Goal: Task Accomplishment & Management: Complete application form

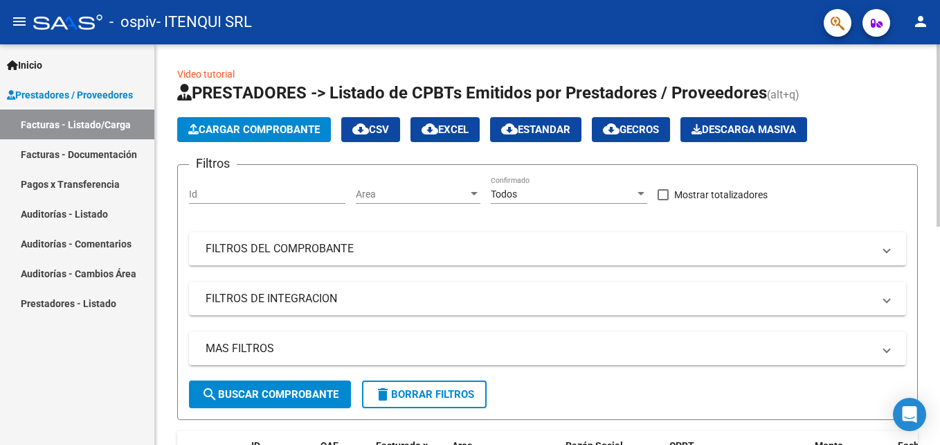
click at [302, 126] on span "Cargar Comprobante" at bounding box center [254, 129] width 132 height 12
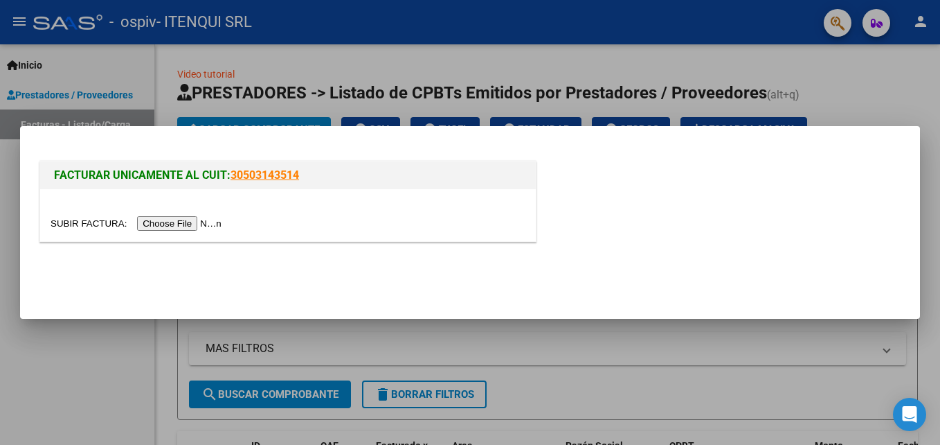
click at [181, 223] on input "file" at bounding box center [138, 223] width 175 height 15
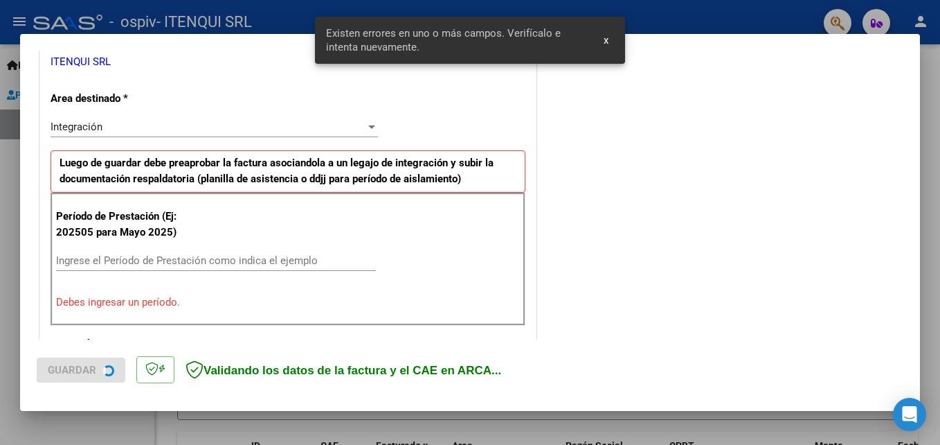
scroll to position [312, 0]
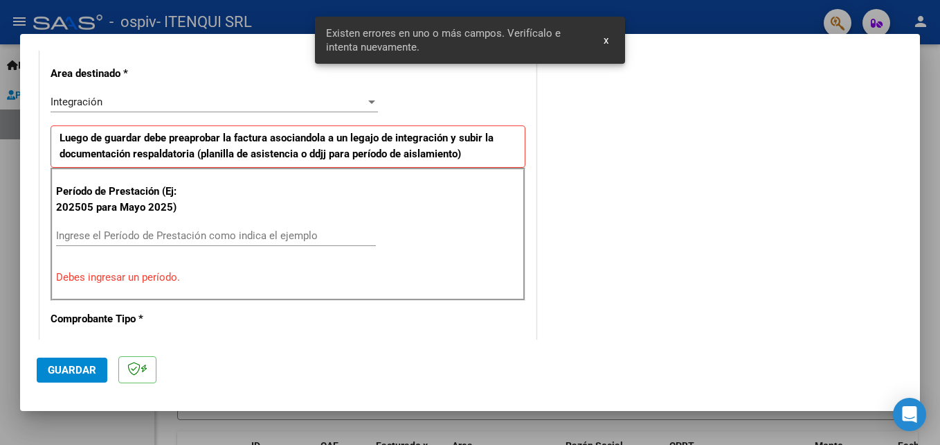
click at [124, 224] on div "Período de Prestación (Ej: 202505 para [DATE]) Ingrese el Período de Prestación…" at bounding box center [288, 234] width 475 height 133
click at [131, 233] on input "Ingrese el Período de Prestación como indica el ejemplo" at bounding box center [216, 235] width 320 height 12
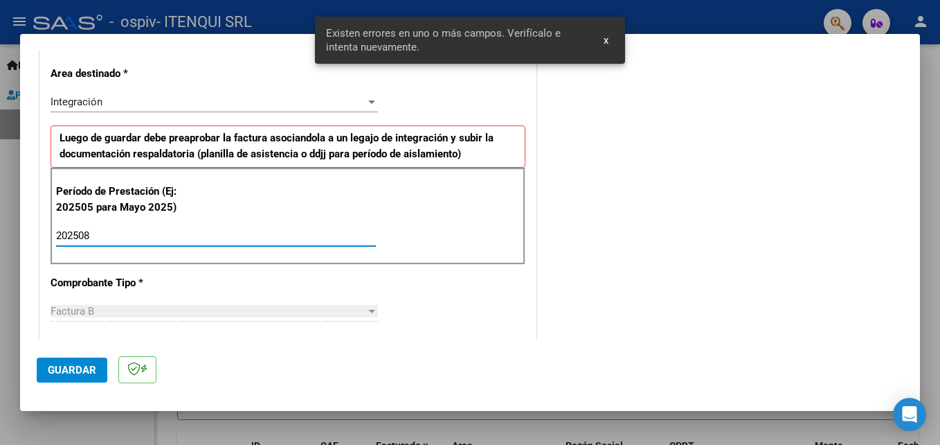
type input "202508"
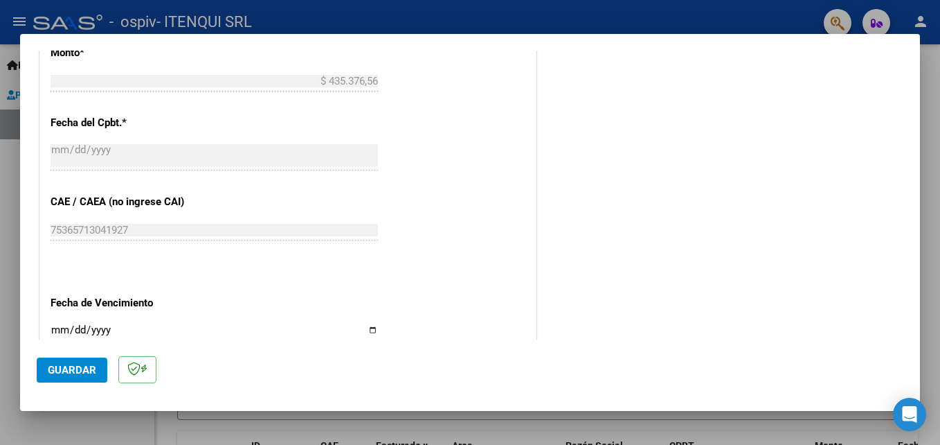
scroll to position [863, 0]
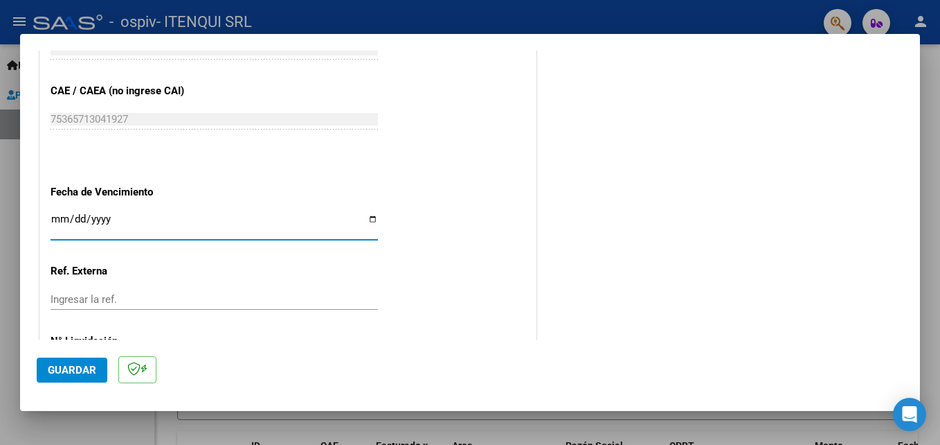
click at [366, 223] on input "Ingresar la fecha" at bounding box center [215, 224] width 328 height 22
type input "[DATE]"
click at [75, 374] on span "Guardar" at bounding box center [72, 370] width 48 height 12
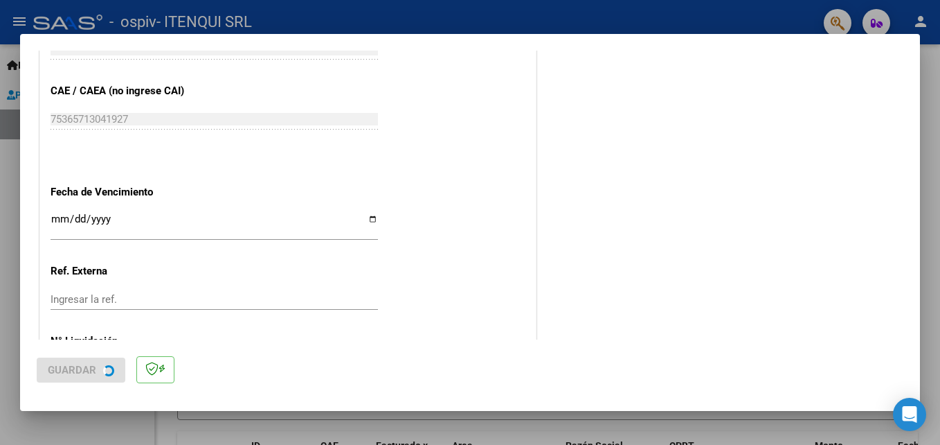
scroll to position [0, 0]
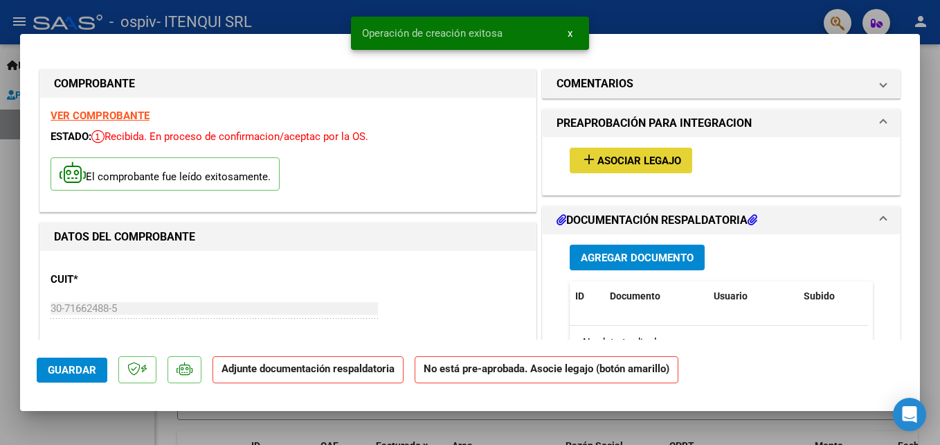
click at [637, 162] on span "Asociar Legajo" at bounding box center [640, 160] width 84 height 12
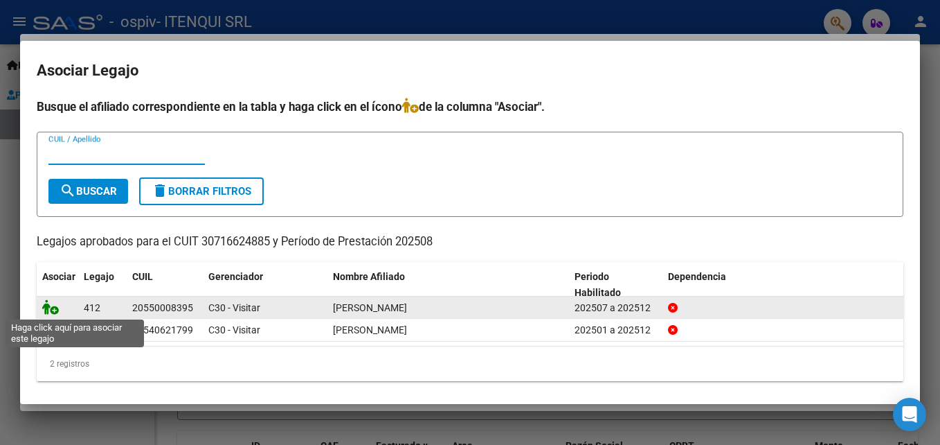
click at [51, 307] on icon at bounding box center [50, 306] width 17 height 15
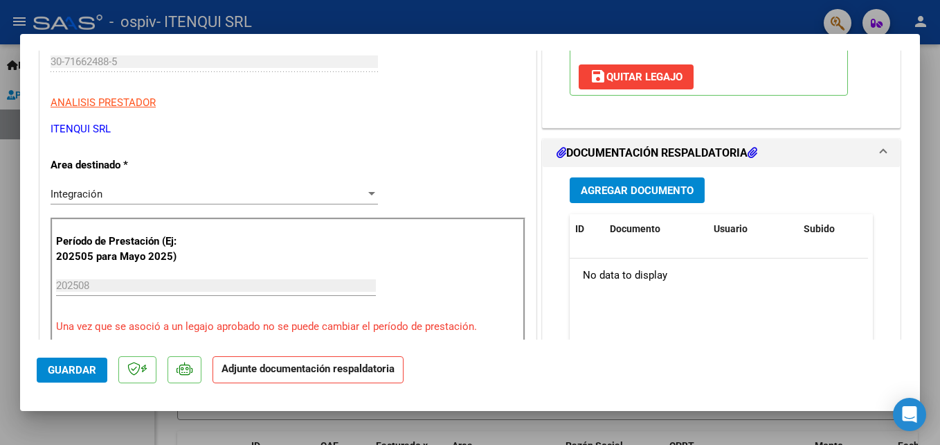
scroll to position [247, 0]
click at [655, 192] on span "Agregar Documento" at bounding box center [637, 190] width 113 height 12
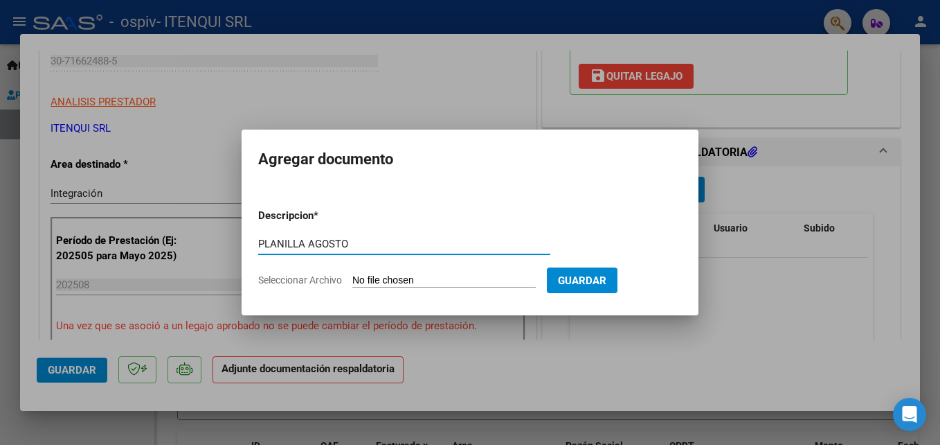
type input "PLANILLA AGOSTO"
click at [427, 277] on input "Seleccionar Archivo" at bounding box center [444, 280] width 184 height 13
type input "C:\fakepath\PLANILLA AGOSTO 2025.pdf"
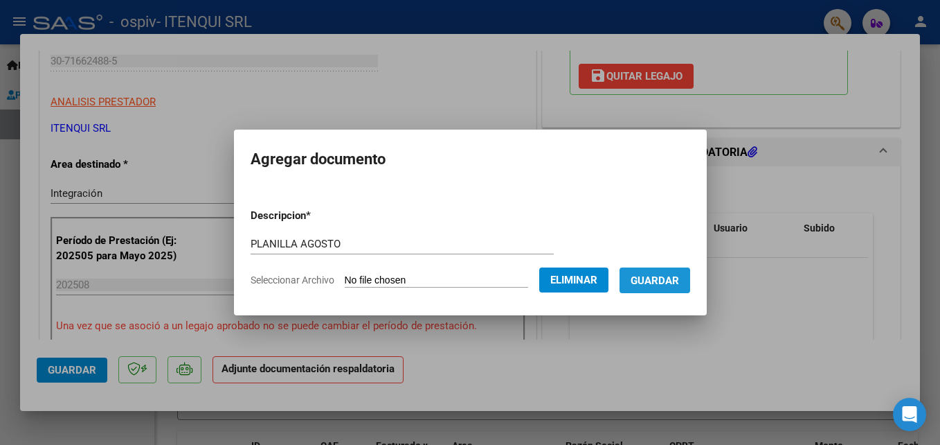
click at [652, 272] on button "Guardar" at bounding box center [655, 280] width 71 height 26
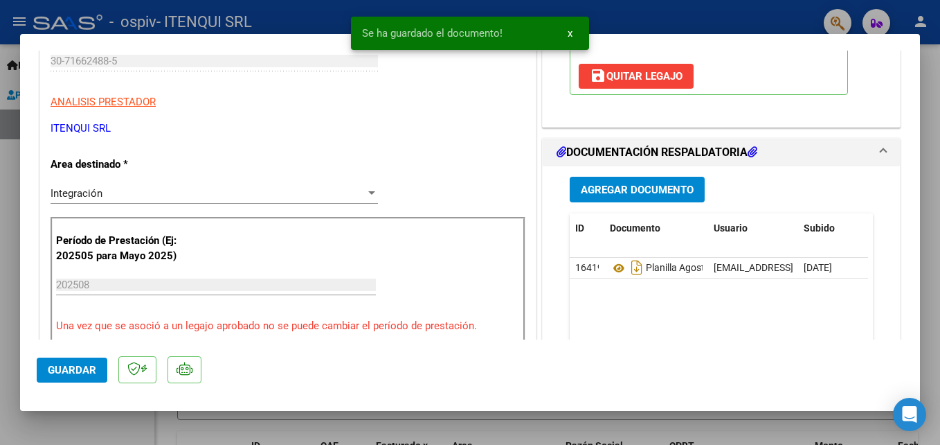
click at [661, 202] on div "Agregar Documento ID Documento Usuario Subido Acción 16419 Planilla Agosto [EMA…" at bounding box center [722, 304] width 324 height 276
click at [656, 190] on span "Agregar Documento" at bounding box center [637, 190] width 113 height 12
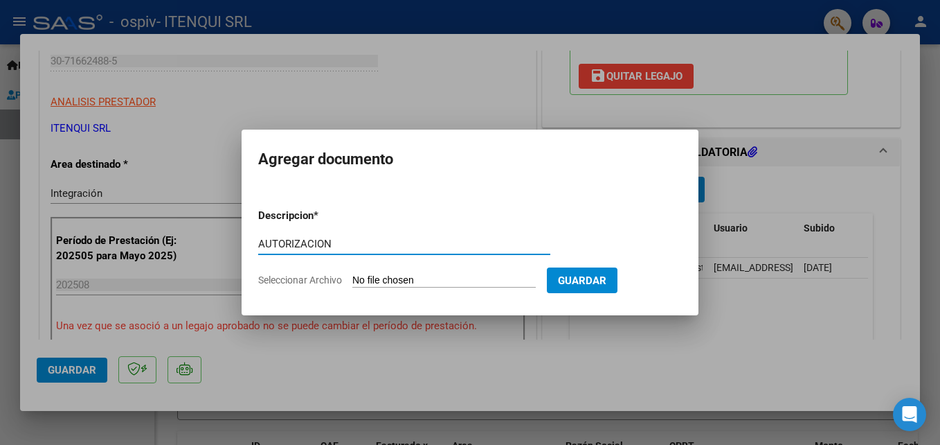
type input "AUTORIZACION"
click at [420, 276] on input "Seleccionar Archivo" at bounding box center [444, 280] width 184 height 13
type input "C:\fakepath\AUTORIZACION.pdf"
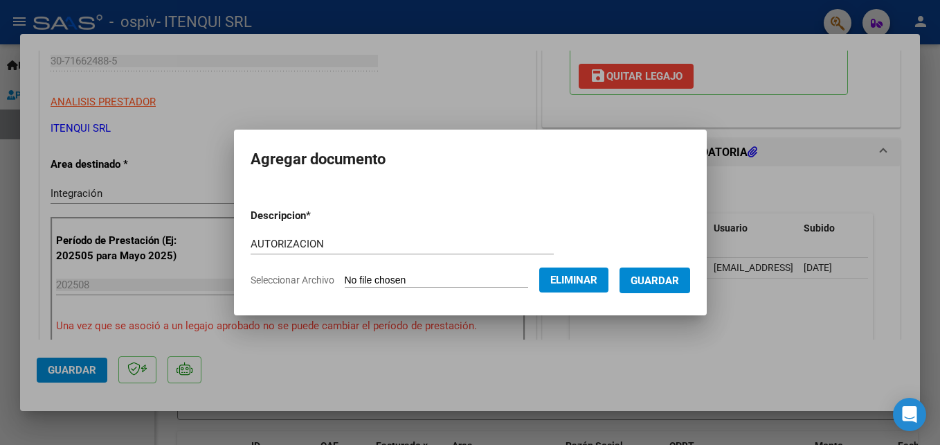
click at [648, 277] on span "Guardar" at bounding box center [655, 280] width 48 height 12
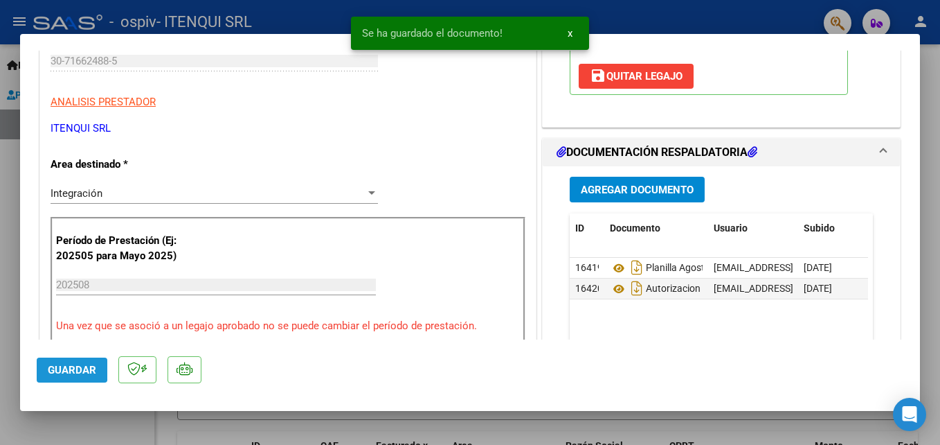
click at [59, 367] on span "Guardar" at bounding box center [72, 370] width 48 height 12
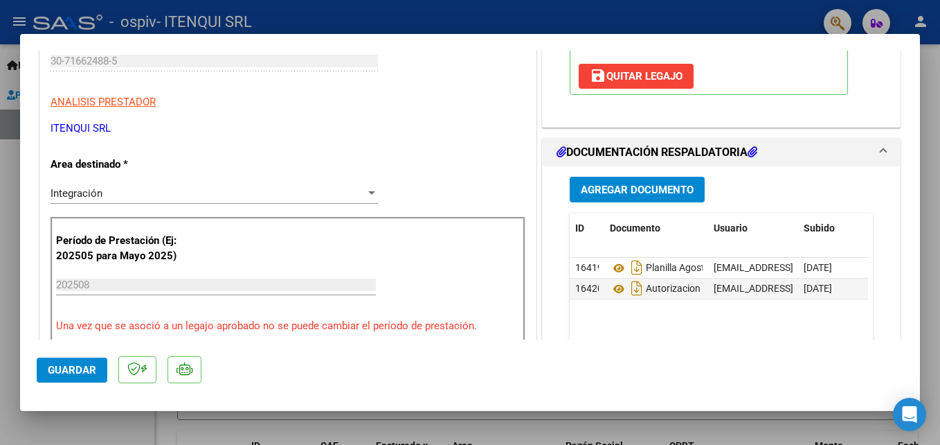
click at [57, 427] on div at bounding box center [470, 222] width 940 height 445
type input "$ 0,00"
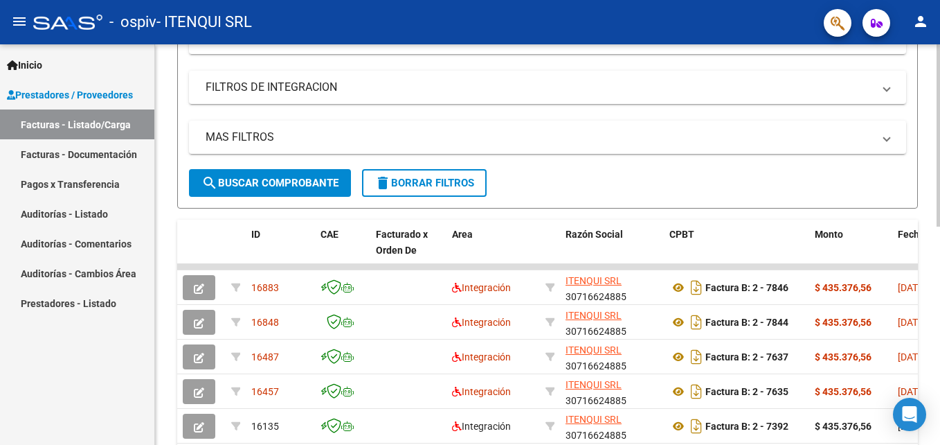
scroll to position [210, 0]
